Goal: Navigation & Orientation: Find specific page/section

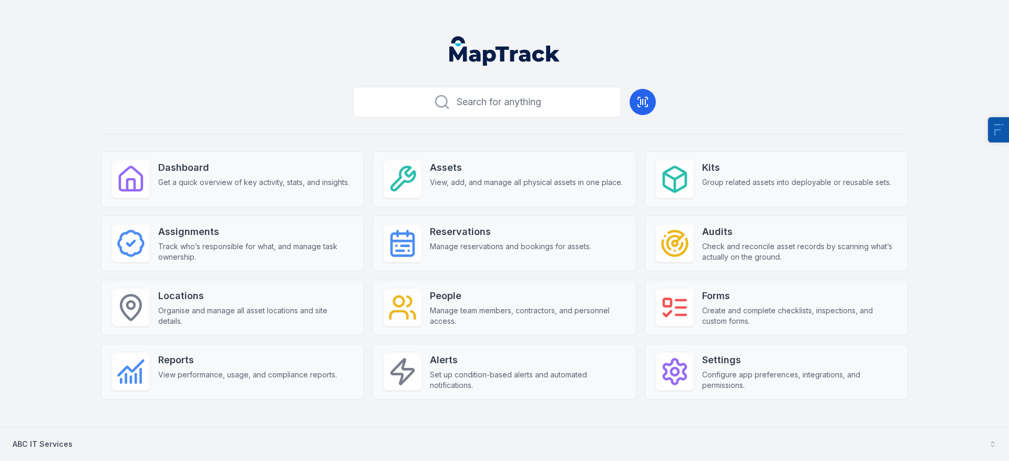
click at [54, 445] on strong "ABC IT Services" at bounding box center [43, 443] width 60 height 9
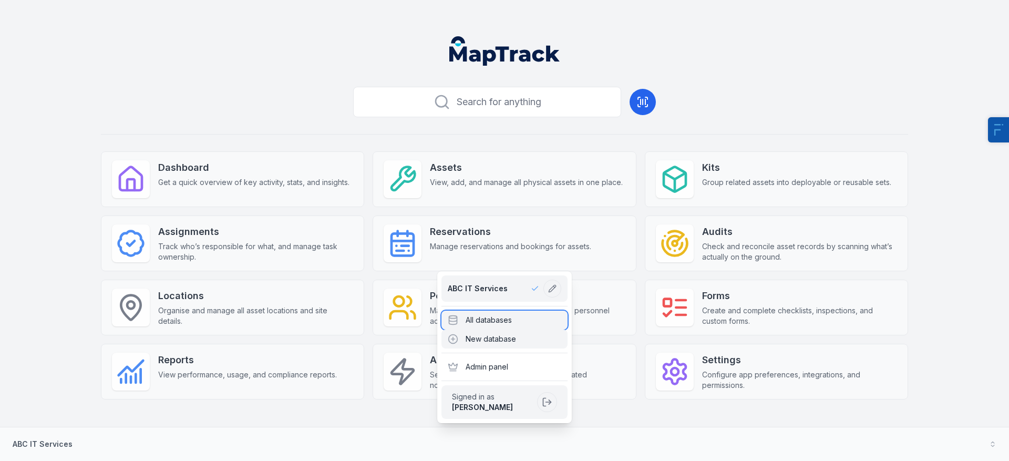
click at [511, 327] on div "All databases" at bounding box center [505, 320] width 126 height 19
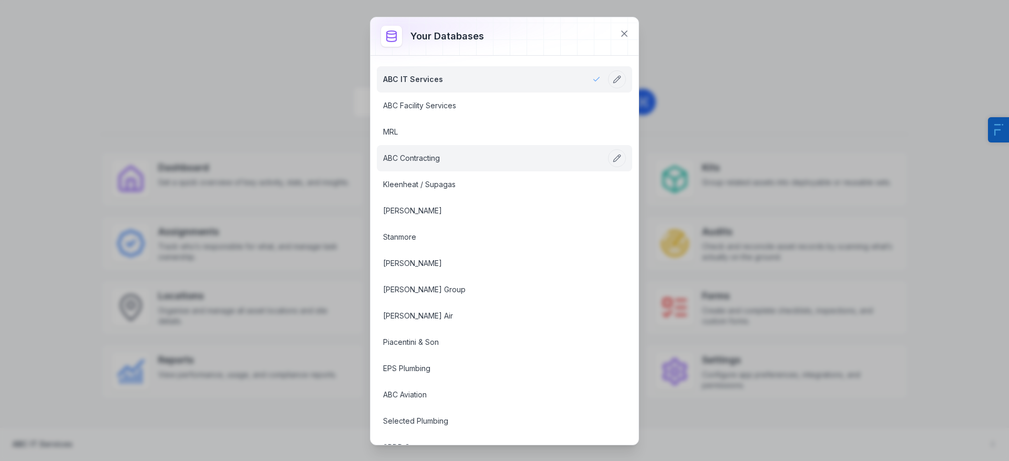
click at [424, 157] on link "ABC Contracting" at bounding box center [492, 158] width 218 height 11
